Goal: Information Seeking & Learning: Learn about a topic

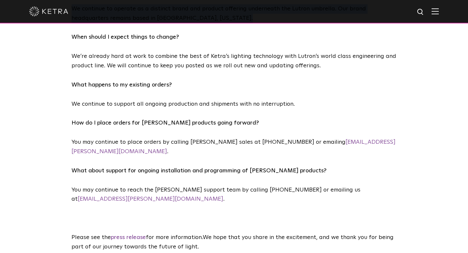
scroll to position [407, 0]
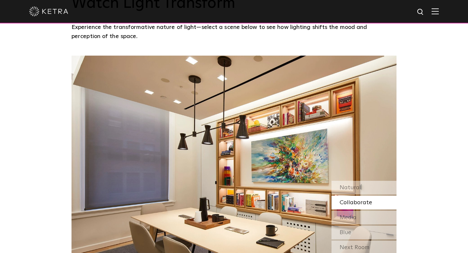
scroll to position [517, 0]
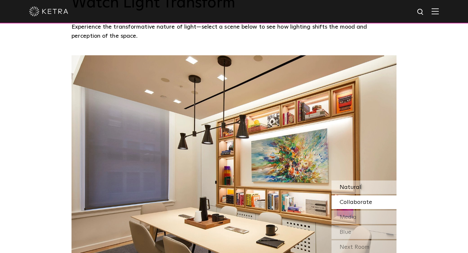
click at [361, 185] on div "Natural" at bounding box center [364, 187] width 65 height 14
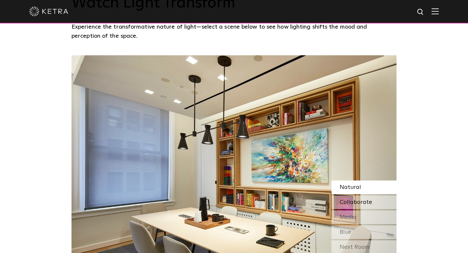
click at [358, 201] on span "Collaborate" at bounding box center [356, 202] width 33 height 6
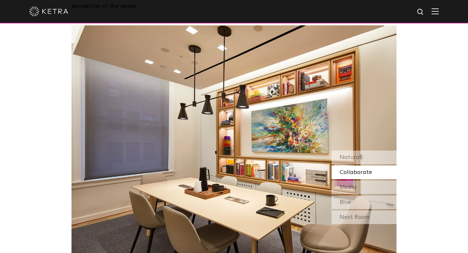
scroll to position [571, 0]
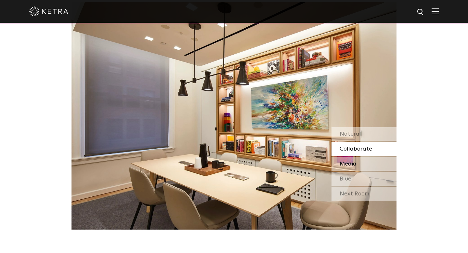
click at [376, 160] on div "Media" at bounding box center [364, 164] width 65 height 14
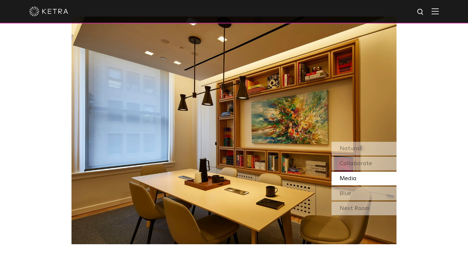
scroll to position [552, 0]
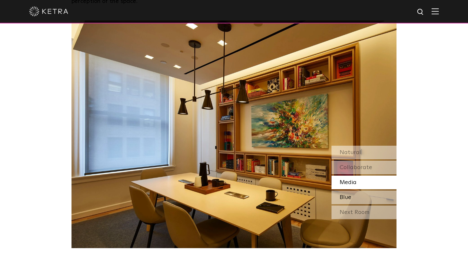
click at [367, 198] on div "Blue" at bounding box center [364, 198] width 65 height 14
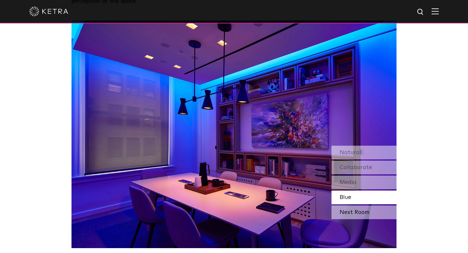
click at [360, 210] on div "Next Room" at bounding box center [364, 213] width 65 height 14
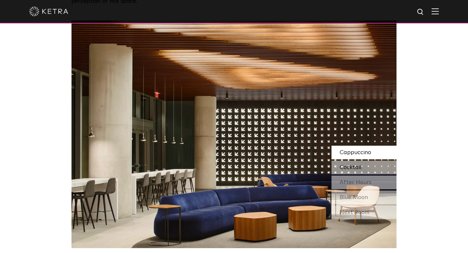
click at [362, 164] on div "Cocktail" at bounding box center [364, 168] width 65 height 14
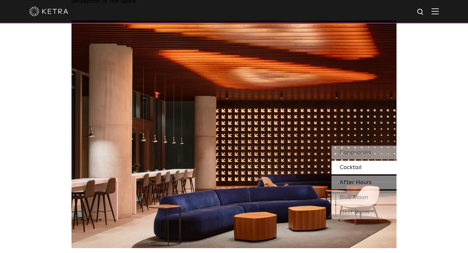
click at [363, 181] on span "After Hours" at bounding box center [356, 183] width 32 height 6
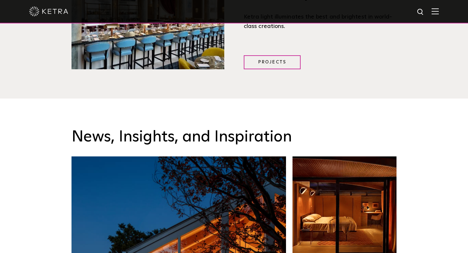
scroll to position [784, 0]
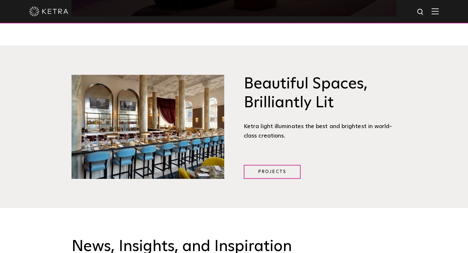
click at [436, 11] on img at bounding box center [435, 11] width 7 height 6
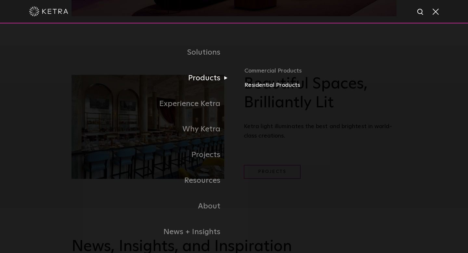
click at [259, 83] on link "Residential Products" at bounding box center [321, 85] width 152 height 9
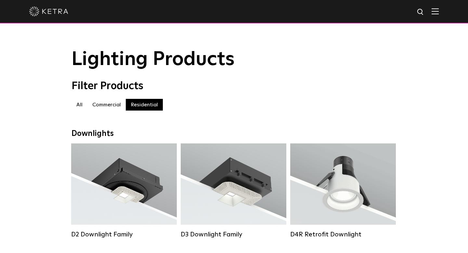
click at [114, 104] on label "Commercial" at bounding box center [106, 105] width 38 height 12
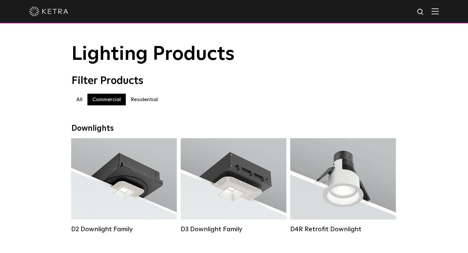
scroll to position [8, 0]
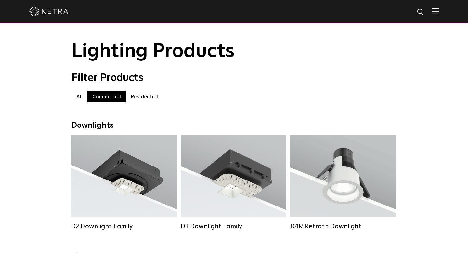
click at [144, 99] on label "Residential" at bounding box center [144, 97] width 37 height 12
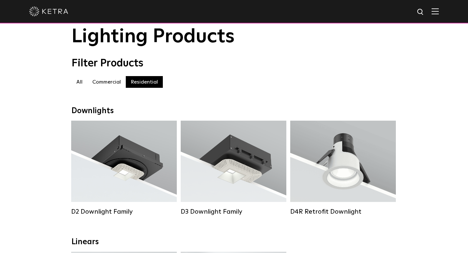
scroll to position [18, 0]
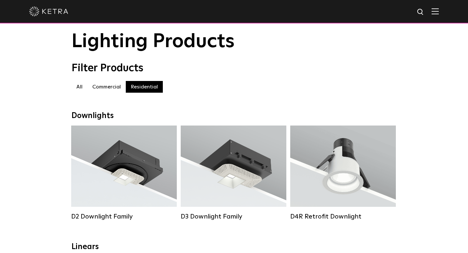
click at [117, 84] on label "Commercial" at bounding box center [106, 87] width 38 height 12
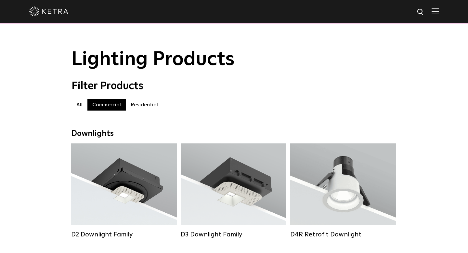
click at [144, 104] on label "Residential" at bounding box center [144, 105] width 37 height 12
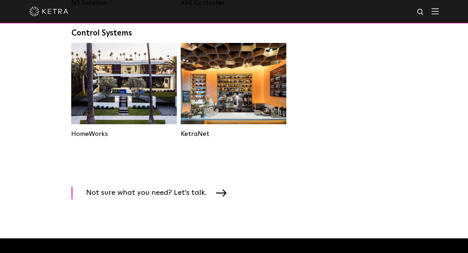
scroll to position [852, 0]
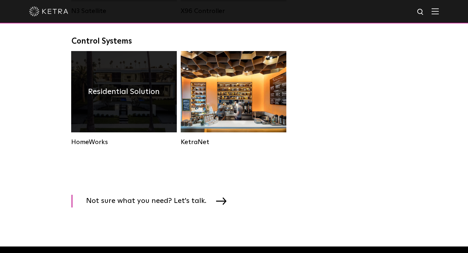
click at [133, 104] on div "Residential Solution" at bounding box center [124, 91] width 106 height 81
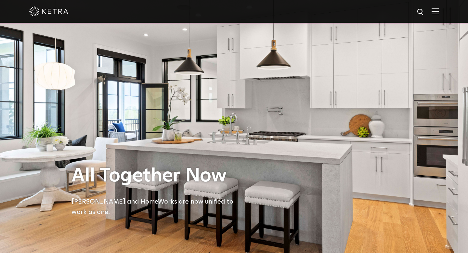
click at [434, 9] on img at bounding box center [435, 11] width 7 height 6
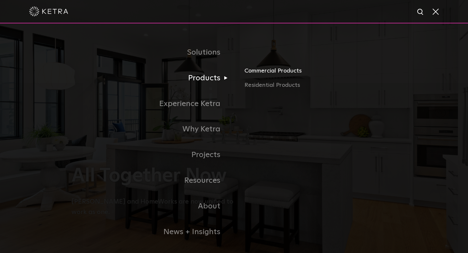
click at [267, 68] on link "Commercial Products" at bounding box center [321, 73] width 152 height 14
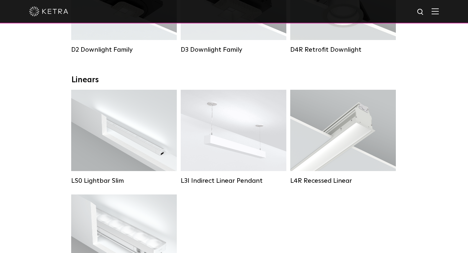
scroll to position [123, 0]
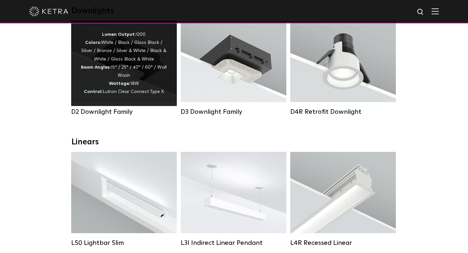
click at [111, 81] on strong "Wattage:" at bounding box center [119, 83] width 21 height 5
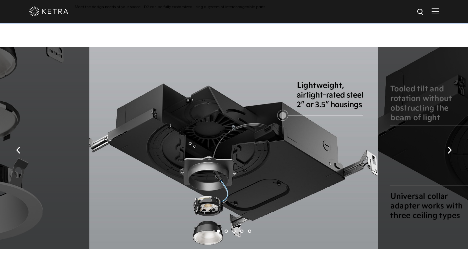
scroll to position [1068, 0]
